Goal: Find specific page/section: Find specific page/section

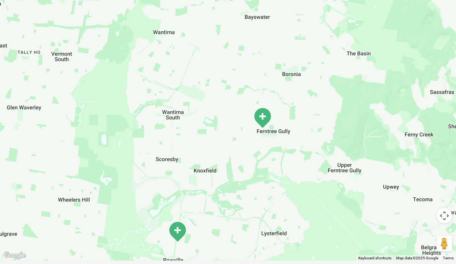
scroll to position [227, 0]
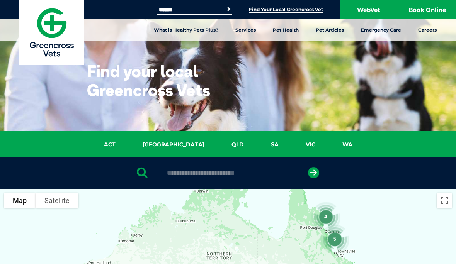
click at [183, 9] on input "Search for:" at bounding box center [190, 10] width 66 height 6
type input "*********"
click at [227, 9] on button "Search" at bounding box center [229, 9] width 8 height 8
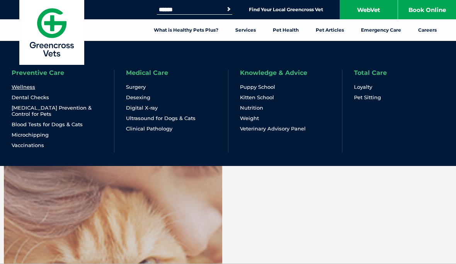
click at [28, 89] on link "Wellness" at bounding box center [24, 87] width 24 height 7
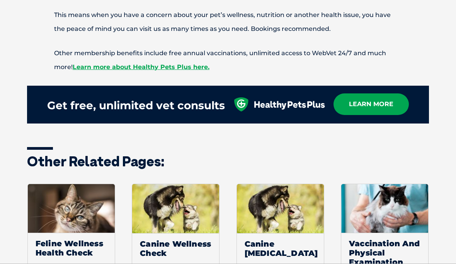
scroll to position [739, 0]
